Goal: Contribute content: Contribute content

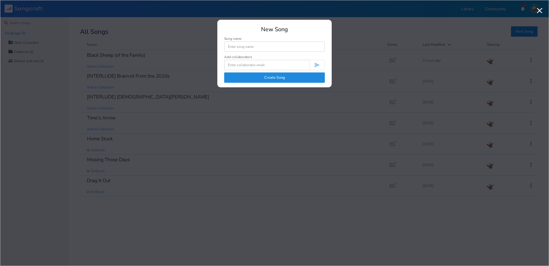
click at [271, 48] on input at bounding box center [274, 46] width 101 height 10
type input "I"
drag, startPoint x: 253, startPoint y: 44, endPoint x: 202, endPoint y: 37, distance: 51.4
click at [202, 37] on div "New Song Song name Crying in My Car Add collaborators Create Song" at bounding box center [274, 133] width 537 height 254
type input "T"
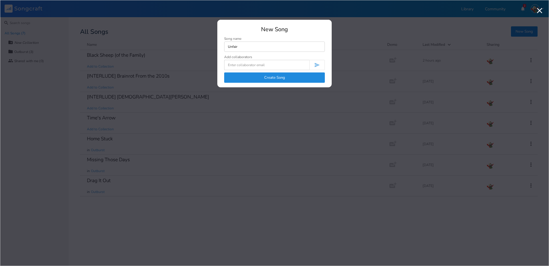
type input "Unfair"
click at [273, 80] on button "Create Song" at bounding box center [274, 77] width 101 height 10
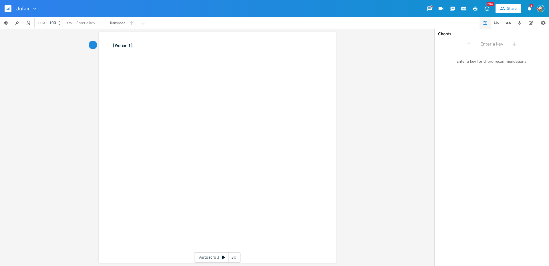
click at [111, 45] on pre "[Verse 1]" at bounding box center [214, 45] width 207 height 6
click at [112, 44] on pre "​" at bounding box center [214, 45] width 207 height 6
type textarea "[Intro]"
type textarea "I had you"
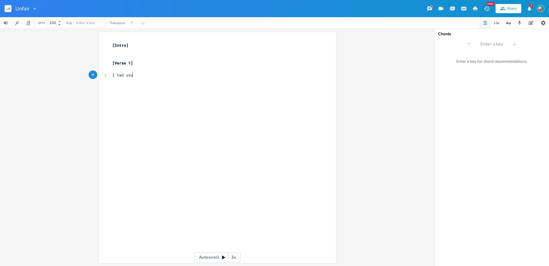
scroll to position [0, 16]
type textarea "Crying in my car"
type textarea "W"
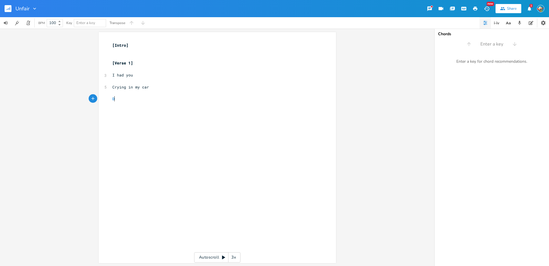
type textarea "De"
type textarea "I hled you"
type textarea "eld you"
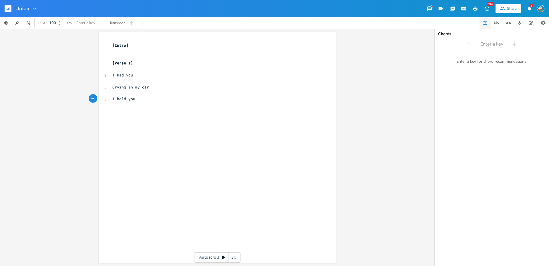
scroll to position [0, 12]
type textarea "In my arms"
type textarea "Softly in my arms"
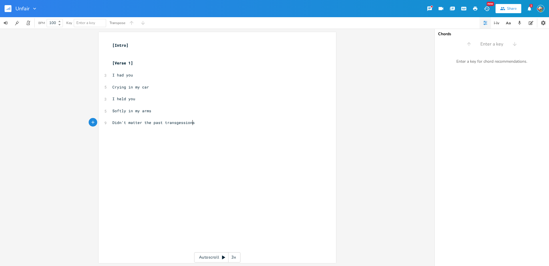
type textarea "Didn't matter the past transgessions,"
type textarea "We move on, make concessions"
type textarea "and we"
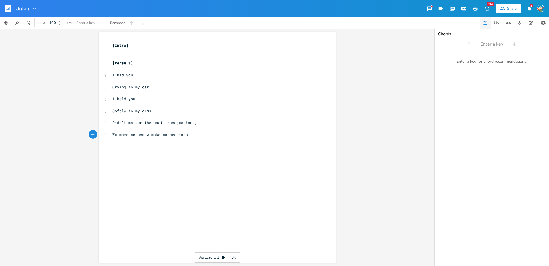
scroll to position [0, 13]
type textarea "Each tear left representing"
type textarea "how I"
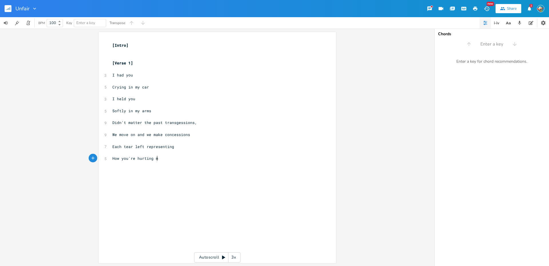
type textarea "How you're hurting me"
type textarea "[Chorus]"
type textarea "When you left a sc"
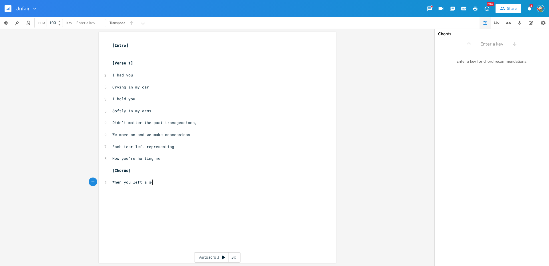
scroll to position [0, 32]
type textarea "a"
type textarea "car on me, I didn't cry"
type textarea "When you tried to leave, I didn't even try"
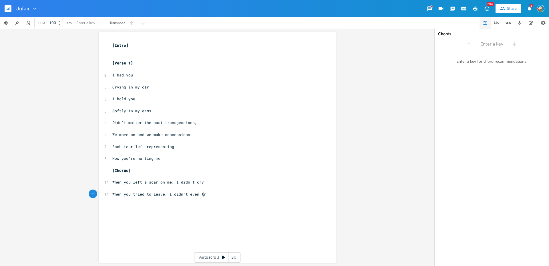
scroll to position [0, 70]
type textarea "to stop"
type textarea "To stop you, no no"
type textarea "It's unfair to s"
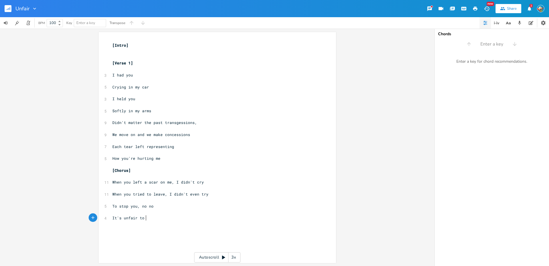
scroll to position [0, 23]
type textarea "do those things to you"
type textarea "Buit"
type textarea "t to do them to me is unfair"
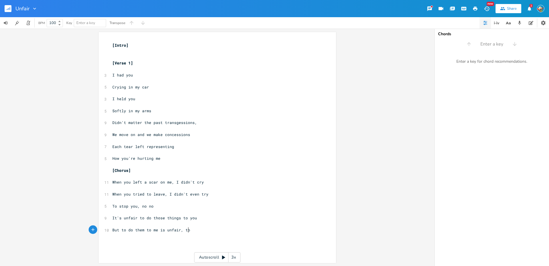
type textarea ", too"
click at [171, 147] on pre "Each tear left representing" at bounding box center [214, 147] width 207 height 6
type textarea "'"
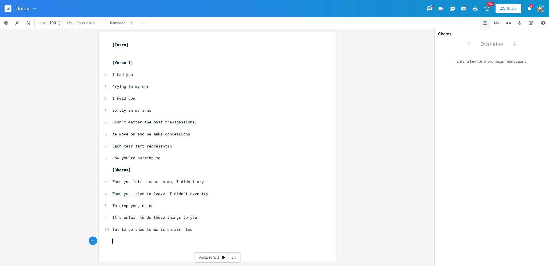
click at [220, 242] on pre "​" at bounding box center [214, 241] width 207 height 6
click at [215, 228] on pre "But to do them to me is unfair, too" at bounding box center [214, 229] width 207 height 6
type textarea "\"
type textarea "[ V"
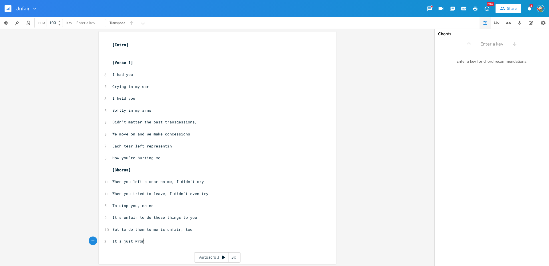
type textarea "It's just wrong"
type textarea "[Verse 2]"
type textarea "Perhaps th w"
type textarea "e was"
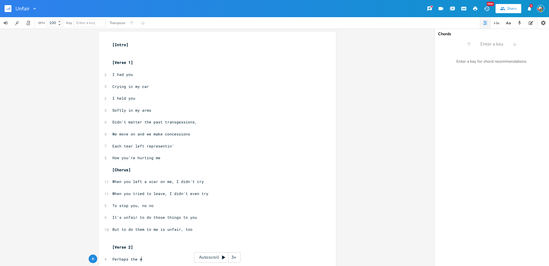
scroll to position [0, 10]
type textarea "mob was right"
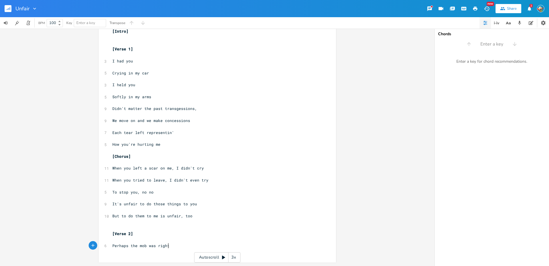
scroll to position [0, 0]
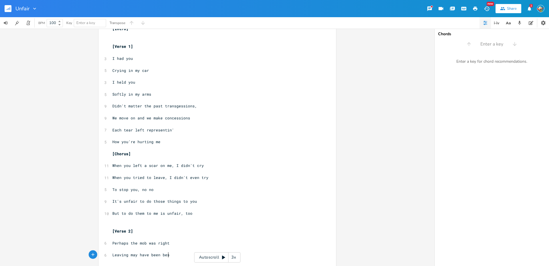
type textarea "Leaving may have been best"
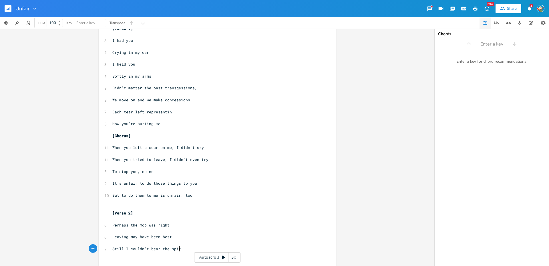
type textarea "Still I couldn't bear the spite"
type textarea "That had been building in my h"
type textarea "chest"
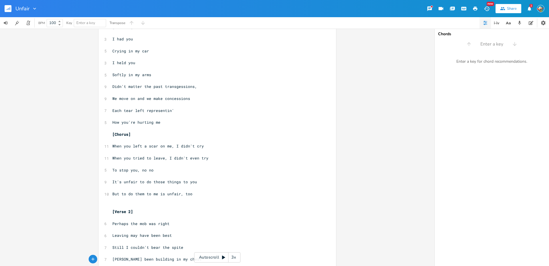
type textarea "t'"
click at [203, 227] on pre "​" at bounding box center [214, 229] width 207 height 6
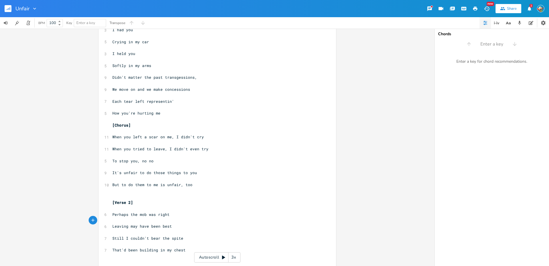
scroll to position [50, 0]
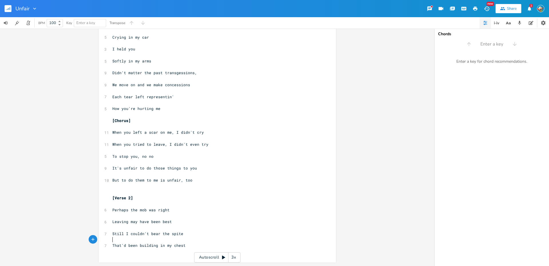
click at [194, 241] on pre "​" at bounding box center [214, 240] width 207 height 6
click at [193, 245] on pre "That'd been building in my chest" at bounding box center [214, 245] width 207 height 6
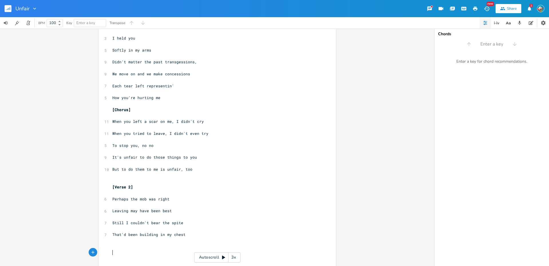
scroll to position [68, 0]
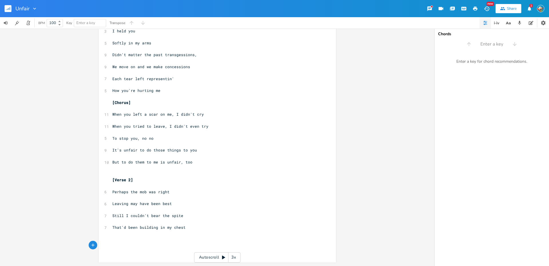
click at [148, 239] on pre "​" at bounding box center [214, 239] width 207 height 6
type textarea "Tell me though, sincerely, why would I love you k"
type textarea "now?"
type textarea "Why do you keep asi"
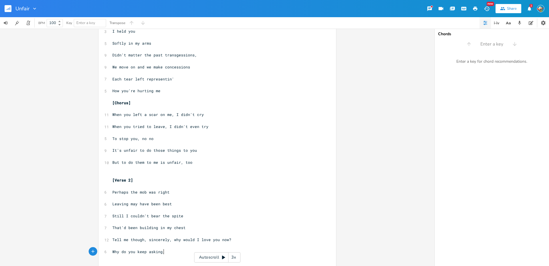
scroll to position [0, 9]
type textarea "king, the"
type textarea "still?"
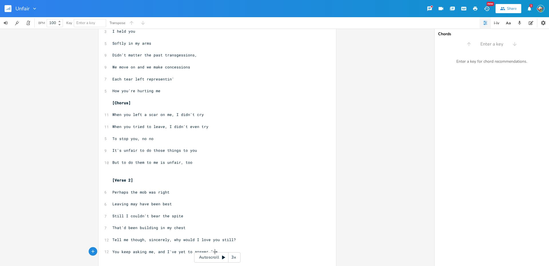
type textarea "You keep asking me, and I've yet to answer "yes""
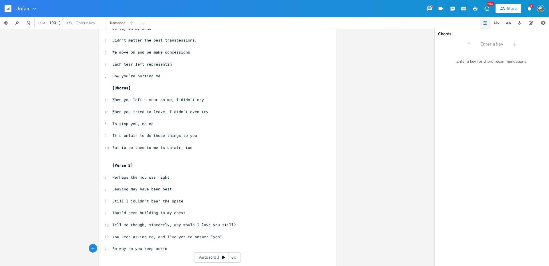
scroll to position [0, 46]
type textarea "So why do you keep asking, why do you keep asking,"
type textarea "Is this some sor"
type textarea "t of cruel test?"
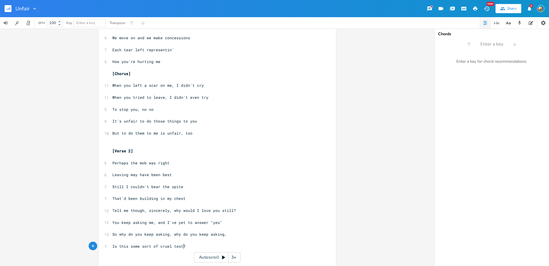
scroll to position [103, 0]
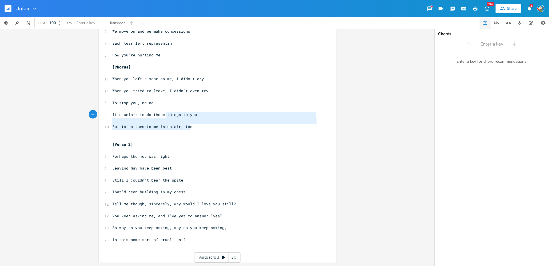
drag, startPoint x: 197, startPoint y: 126, endPoint x: 126, endPoint y: 90, distance: 79.6
click at [133, 95] on div "[Intro] ​ ​ [Verse 1] ​ 3 I had you ​ 5 Crying in my car ​ 3 I held you ​ 5 Sof…" at bounding box center [214, 96] width 207 height 315
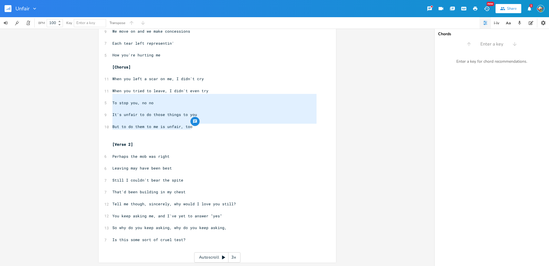
type textarea "To stop you, no no It's unfair to do those things to you But to do them to me i…"
drag, startPoint x: 107, startPoint y: 75, endPoint x: 115, endPoint y: 75, distance: 7.7
click at [115, 75] on div "To stop you, no no It's unfair to do those things to you But to do them to me i…" at bounding box center [217, 95] width 237 height 333
click at [109, 77] on div "To stop you, no no It's unfair to do those things to you But to do them to me i…" at bounding box center [217, 95] width 237 height 333
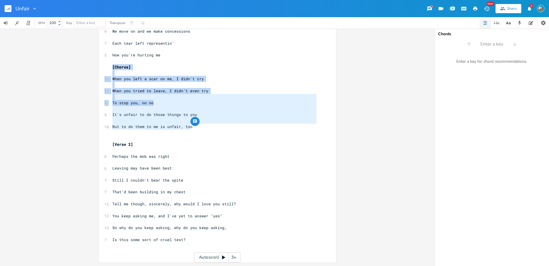
drag, startPoint x: 107, startPoint y: 67, endPoint x: 167, endPoint y: 105, distance: 71.0
click at [167, 105] on div "To stop you, no no It's unfair to do those things to you But to do them to me i…" at bounding box center [217, 95] width 237 height 333
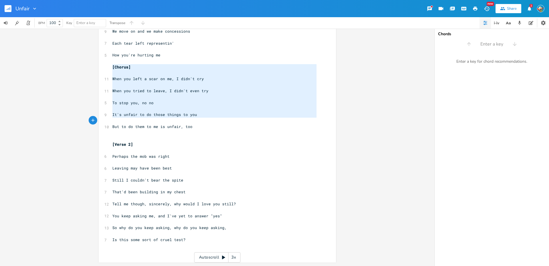
type textarea "[Chorus] When you left a scar on me, I didn't cry When you tried to leave, I di…"
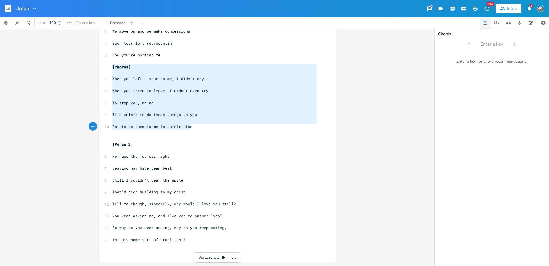
drag, startPoint x: 111, startPoint y: 65, endPoint x: 211, endPoint y: 127, distance: 117.8
click at [211, 127] on div "[Intro] ​ ​ [Verse 1] ​ 3 I had you ​ 5 Crying in my car ​ 3 I held you ​ 5 Sof…" at bounding box center [214, 96] width 207 height 315
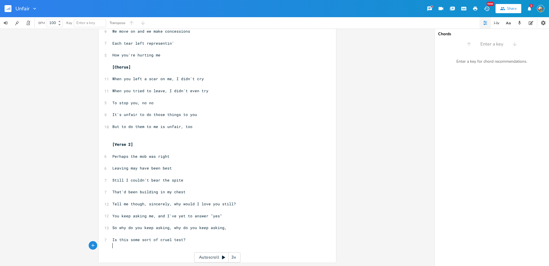
click at [232, 246] on pre "​" at bounding box center [214, 246] width 207 height 6
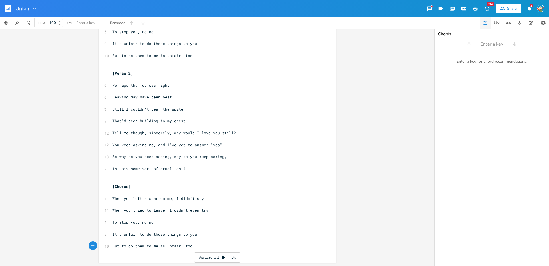
scroll to position [175, 0]
click at [170, 167] on span "Is this some sort of cruel test?" at bounding box center [148, 167] width 73 height 5
type textarea "game, [GEOGRAPHIC_DATA]"
type textarea "or is it a"
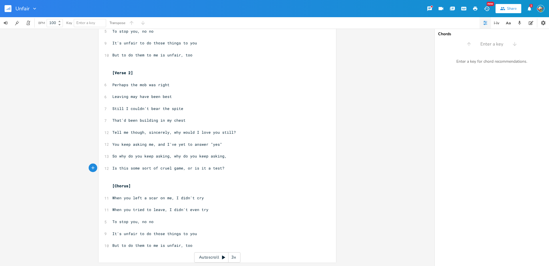
click at [207, 241] on pre "​" at bounding box center [214, 239] width 207 height 6
click at [207, 242] on pre "But to do them to me is unfair, too" at bounding box center [214, 245] width 207 height 6
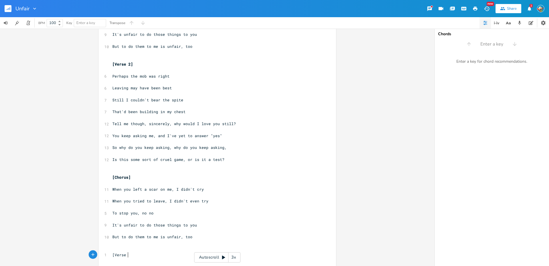
type textarea "[Verse 3]"
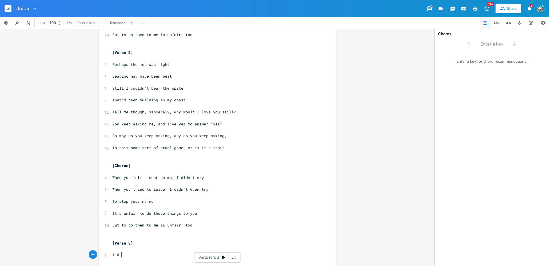
type textarea "I'd as"
type textarea "lmost rather life the rest of my life alone"
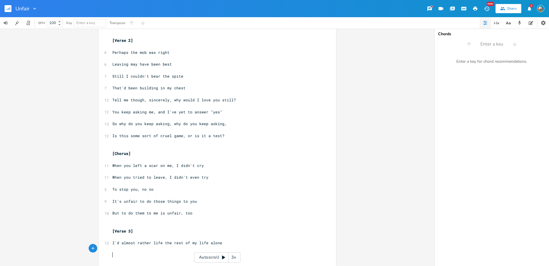
scroll to position [211, 0]
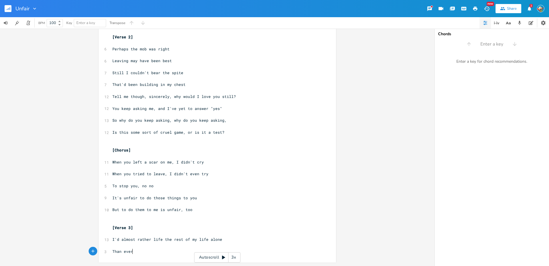
type textarea "Than ever"
type textarea "to ever shba"
type textarea "are a story with you onc"
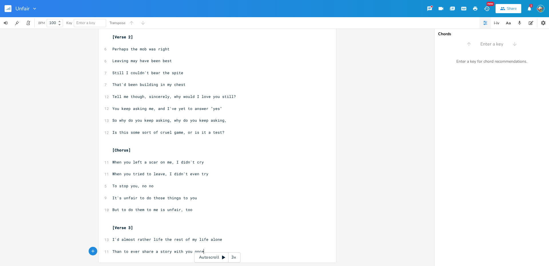
type textarea "e o"
type textarea "more"
type textarea "ore"
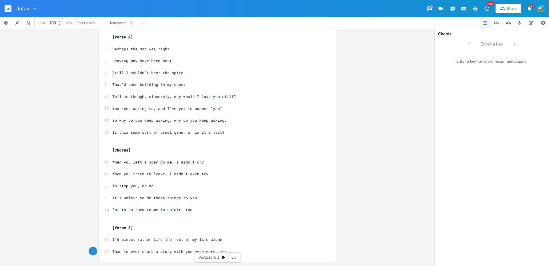
type textarea "more, more"
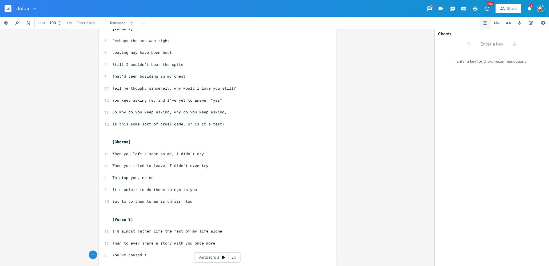
type textarea "You've caused th"
type textarea "thorns to grow in my garden"
type textarea "e thorns in my garden to grow"
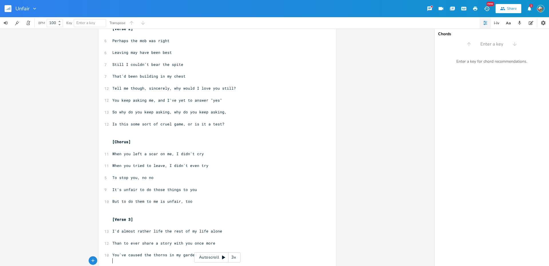
scroll to position [0, 0]
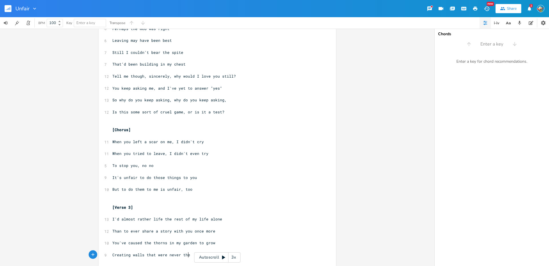
type textarea "Creating walls that were never there"
type textarea "before"
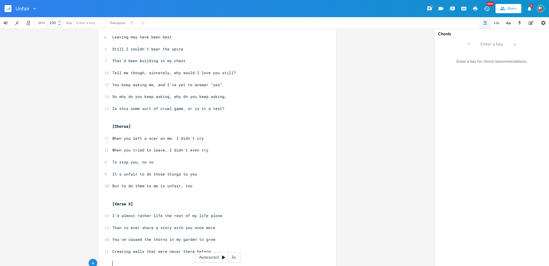
scroll to position [0, 0]
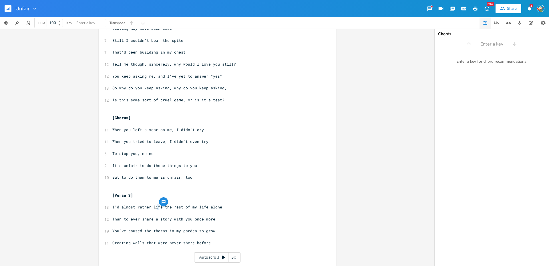
click at [155, 207] on span "I'd almost rather life the rest of my life alone" at bounding box center [167, 206] width 110 height 5
type textarea "v"
click at [167, 227] on pre "​" at bounding box center [214, 225] width 207 height 6
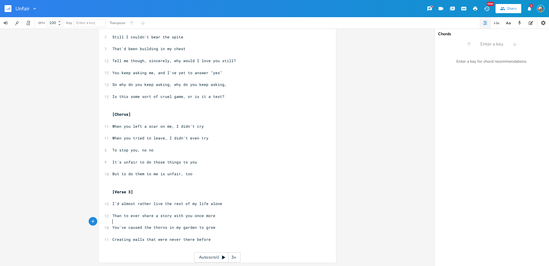
click at [215, 237] on pre "Creating walls that were never there before" at bounding box center [214, 239] width 207 height 6
type textarea "The heart that I used to"
type textarea "r"
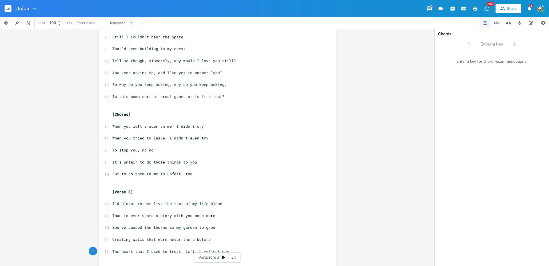
type textarea "trust, left to collect dust"
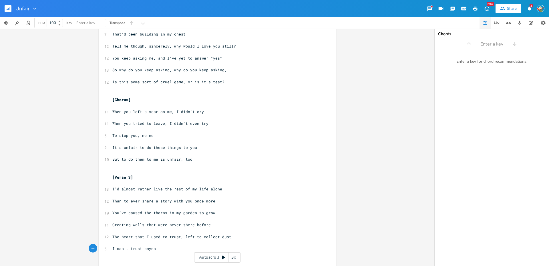
type textarea "I can't trust anyone m"
type textarea "anymore,"
type textarea "I can't trust anymore anymore"
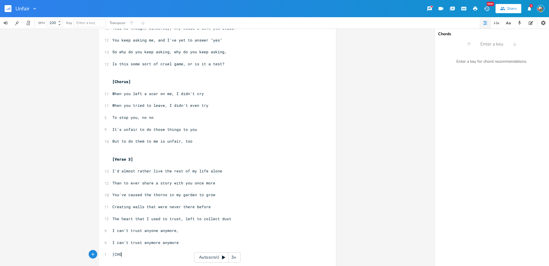
type textarea "[CHORU"
type textarea "horus alt["
type textarea "]"
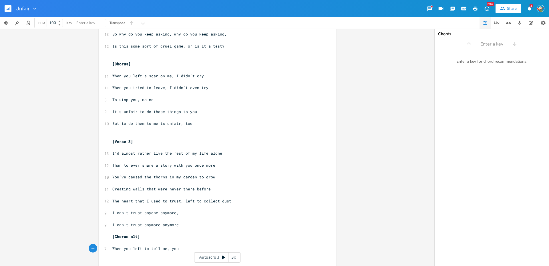
type textarea "When you left to tell me, you"
type textarea "that you were a love w"
type textarea "it was all for someone else"
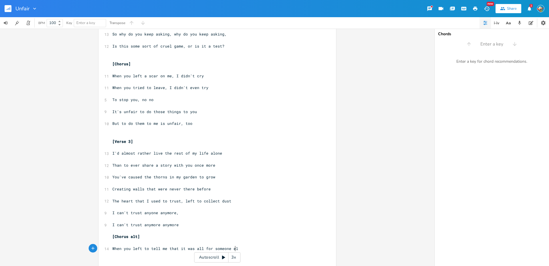
scroll to position [0, 47]
type textarea "finally told me it was all for someone else"
type textarea "Explain to me why Id;"
type textarea "'d ever believe a word again"
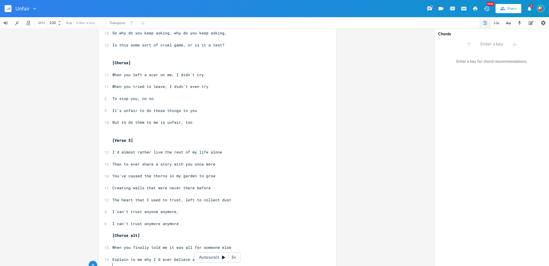
scroll to position [314, 0]
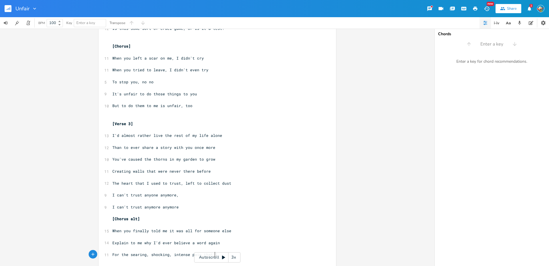
type textarea "For the searing, shocking, intense pain that I f"
type textarea "had gelt"
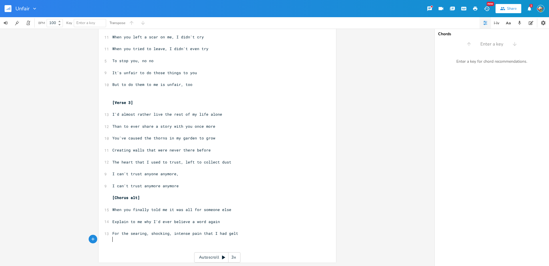
scroll to position [329, 0]
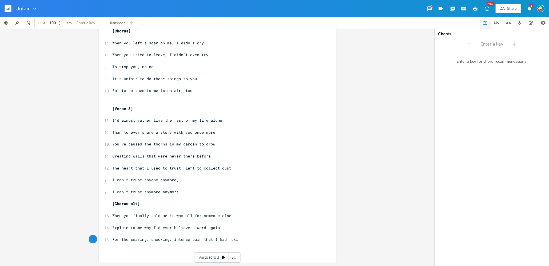
type textarea "feklt"
type textarea "lt"
type textarea "Left me"
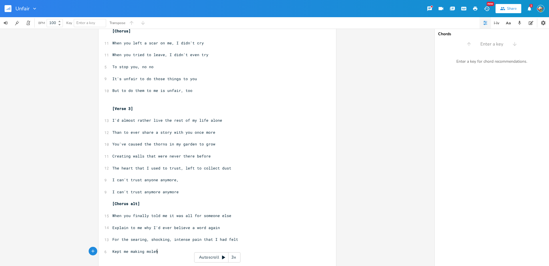
type textarea "Kept me making moleho"
type textarea "ills out of a mountain"
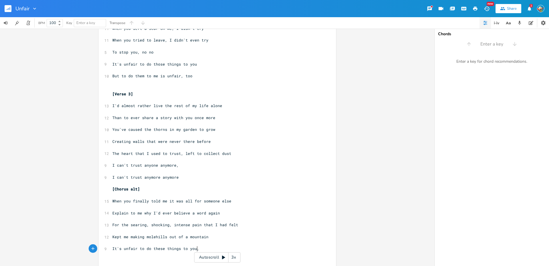
scroll to position [0, 61]
type textarea "It's unfair to do these things to you, yeah"
type textarea "it;'s so"
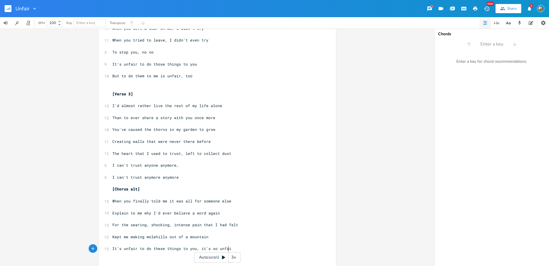
type textarea "t's so unfair"
type textarea "But to them to me is unfari"
type textarea "ir, it's unfair, it;s"
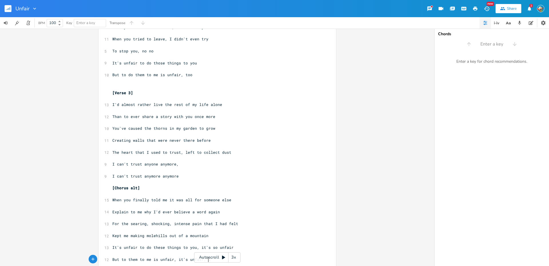
type textarea "'"
type textarea "t's unfair too"
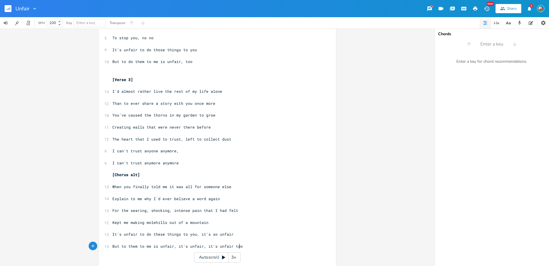
scroll to position [365, 0]
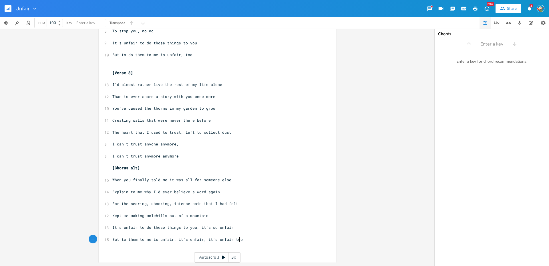
click at [185, 215] on span "Kept me making molehills out of a mountain" at bounding box center [160, 215] width 96 height 5
type textarea "s"
click at [186, 239] on span "But to them to me is unfair, it's unfair, it's unfair too" at bounding box center [177, 239] width 130 height 5
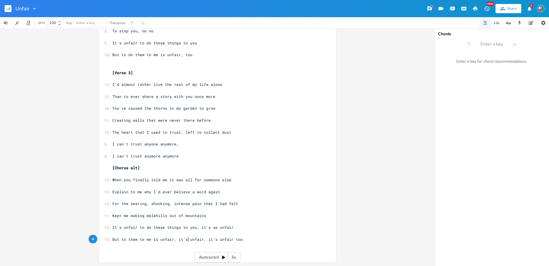
scroll to position [365, 0]
type textarea "so"
click at [267, 242] on pre "But to them to me is unfair, it's so unfair, it's unfair too" at bounding box center [214, 240] width 207 height 6
type textarea "'"
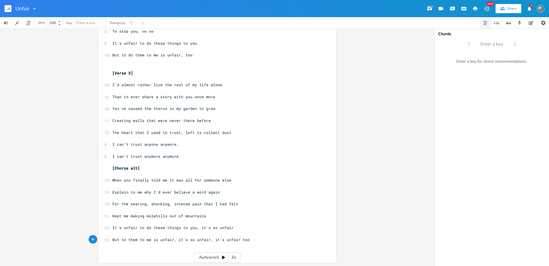
scroll to position [0, 1]
type textarea "I wis"
type textarea "h I had the heart"
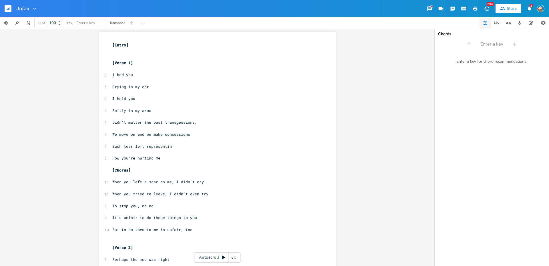
scroll to position [0, 0]
type textarea "To do these unfair things to you"
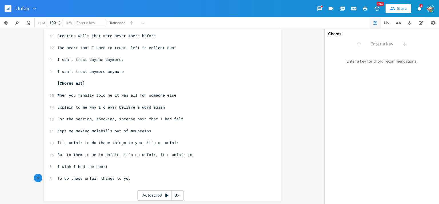
scroll to position [450, 0]
